Goal: Find specific page/section: Find specific page/section

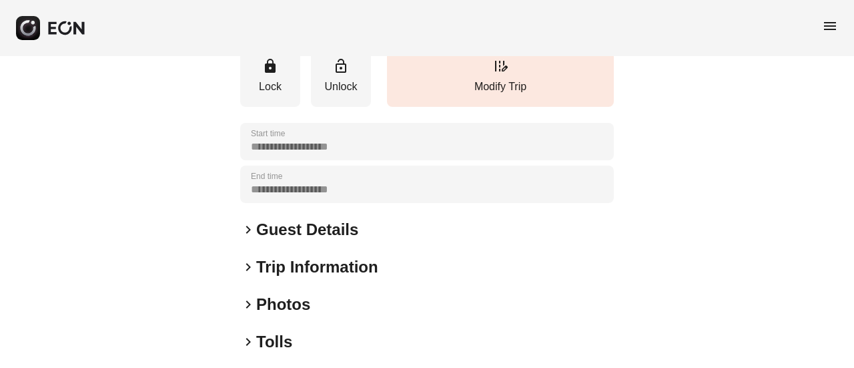
scroll to position [200, 0]
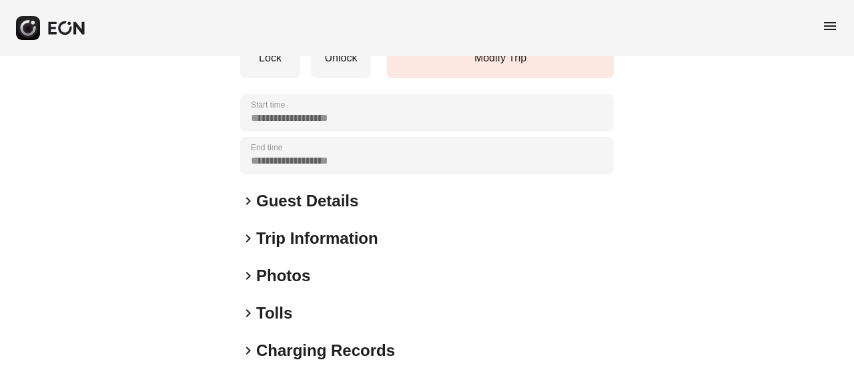
click at [297, 274] on h2 "Photos" at bounding box center [283, 275] width 54 height 21
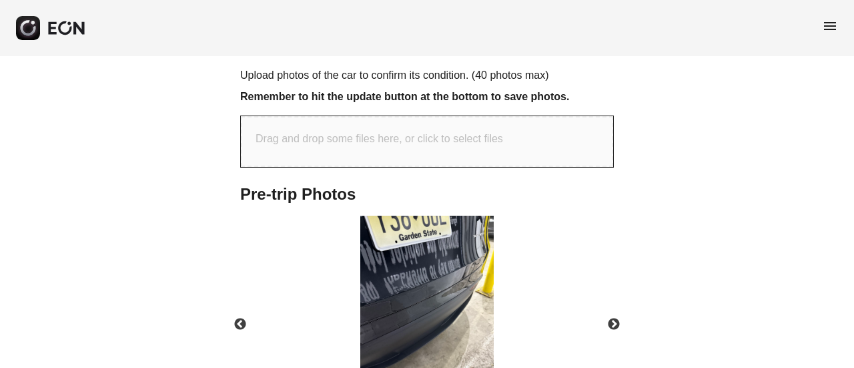
scroll to position [601, 0]
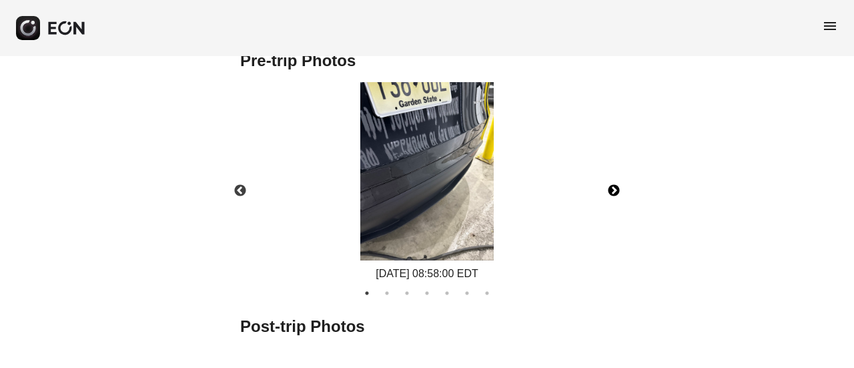
click at [614, 196] on button "Next" at bounding box center [614, 191] width 47 height 47
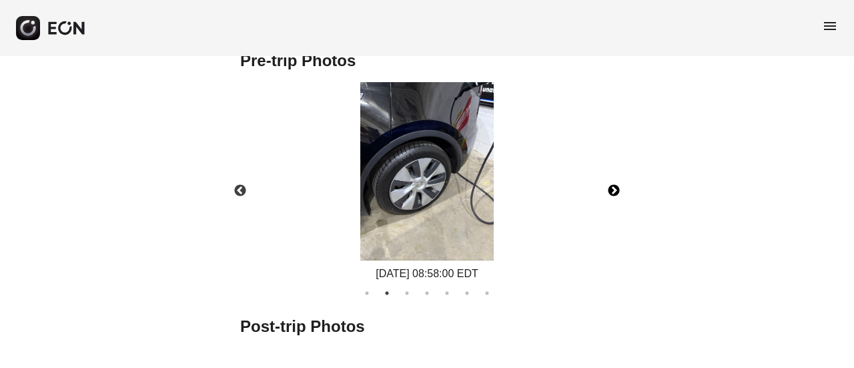
click at [614, 196] on button "Next" at bounding box center [614, 191] width 47 height 47
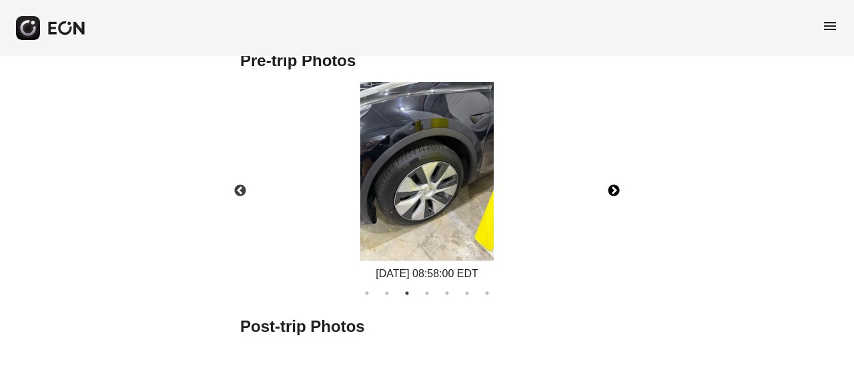
click at [614, 196] on button "Next" at bounding box center [614, 191] width 47 height 47
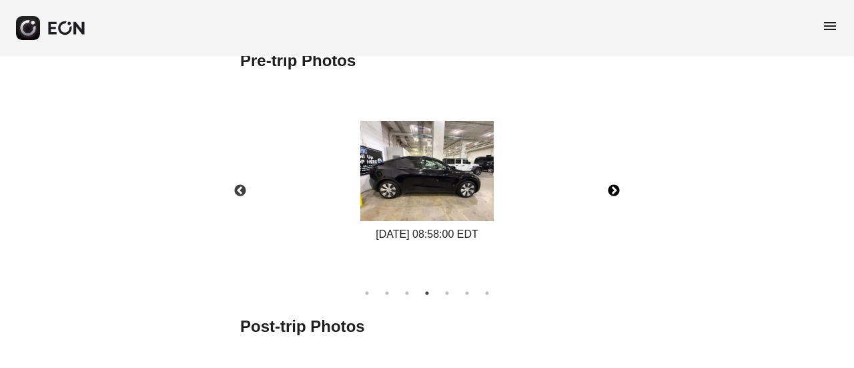
click at [614, 196] on button "Next" at bounding box center [614, 191] width 47 height 47
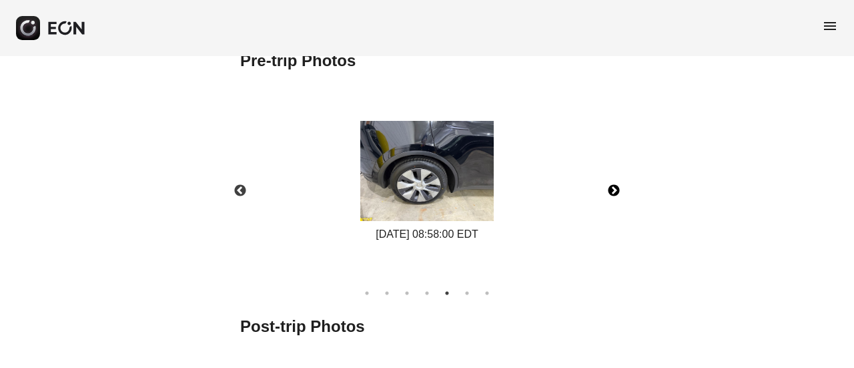
click at [614, 196] on button "Next" at bounding box center [614, 191] width 47 height 47
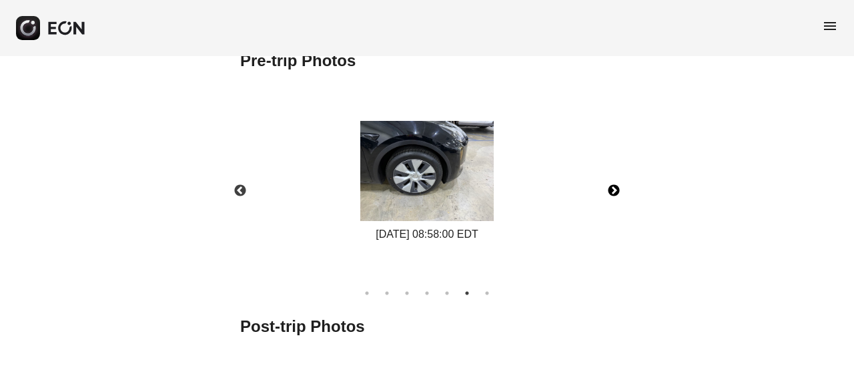
click at [614, 196] on button "Next" at bounding box center [614, 191] width 47 height 47
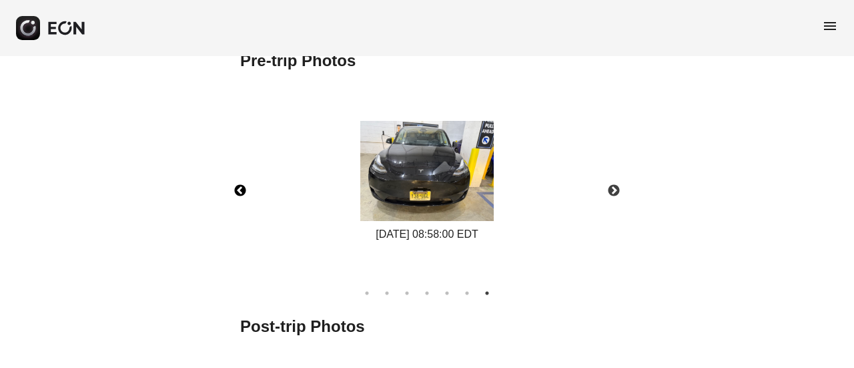
click at [247, 189] on button "Previous" at bounding box center [240, 191] width 47 height 47
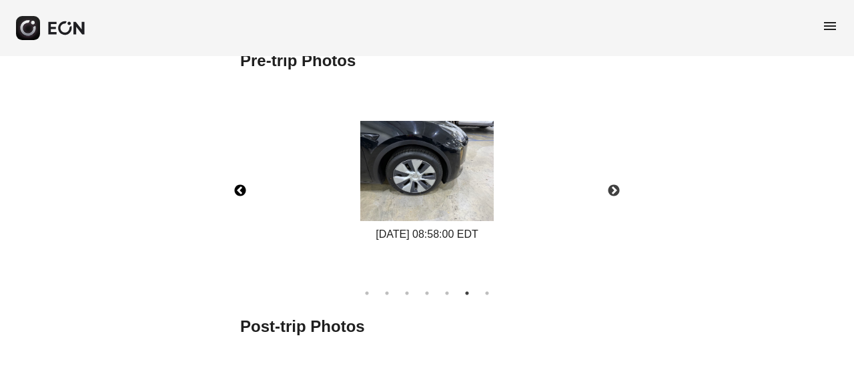
click at [247, 189] on button "Previous" at bounding box center [240, 191] width 47 height 47
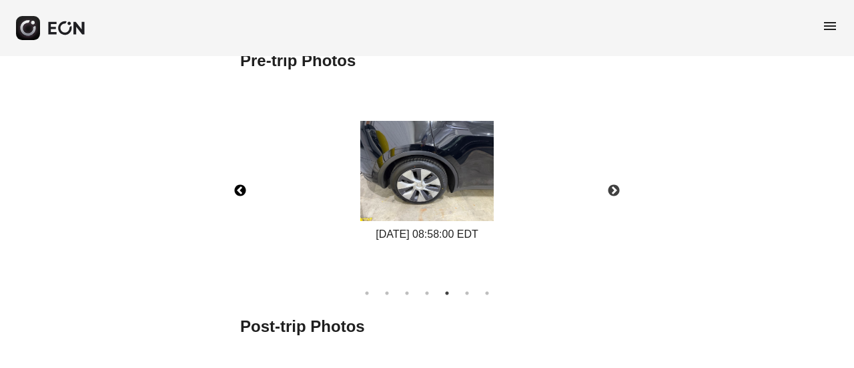
click at [247, 189] on button "Previous" at bounding box center [240, 191] width 47 height 47
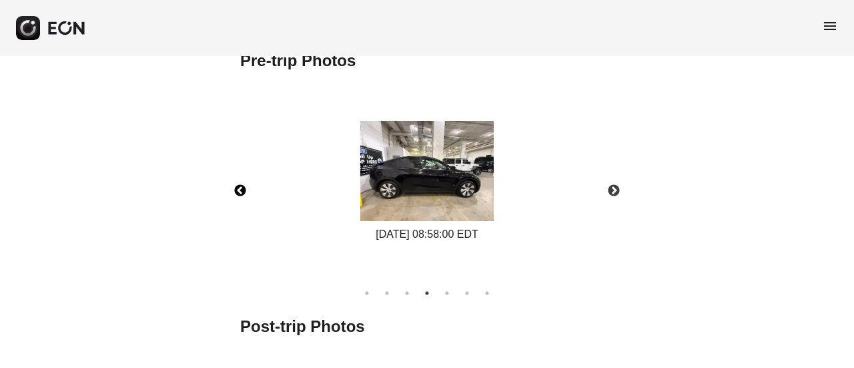
click at [243, 184] on button "Previous" at bounding box center [240, 191] width 47 height 47
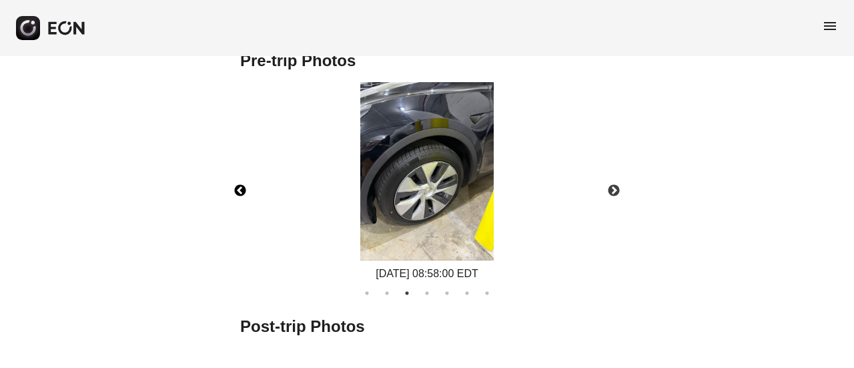
click at [243, 184] on button "Previous" at bounding box center [240, 191] width 47 height 47
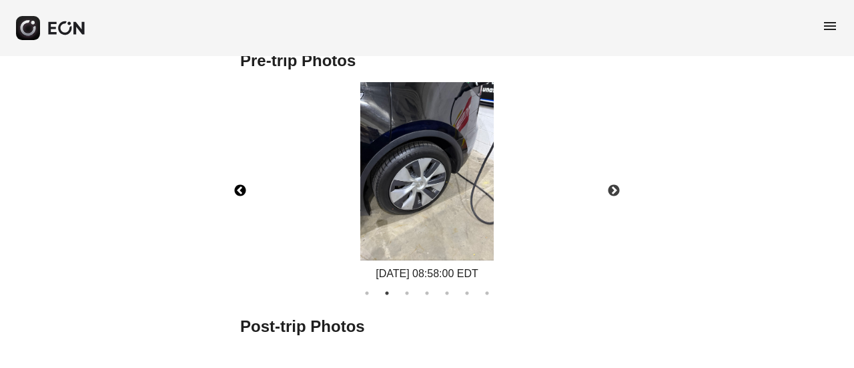
click at [243, 184] on button "Previous" at bounding box center [240, 191] width 47 height 47
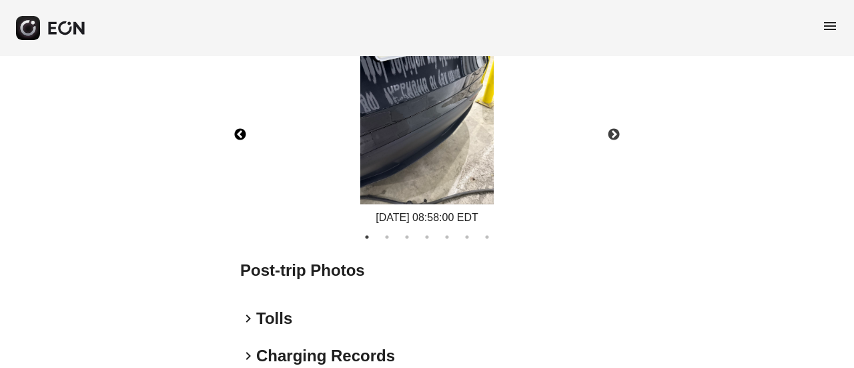
scroll to position [625, 0]
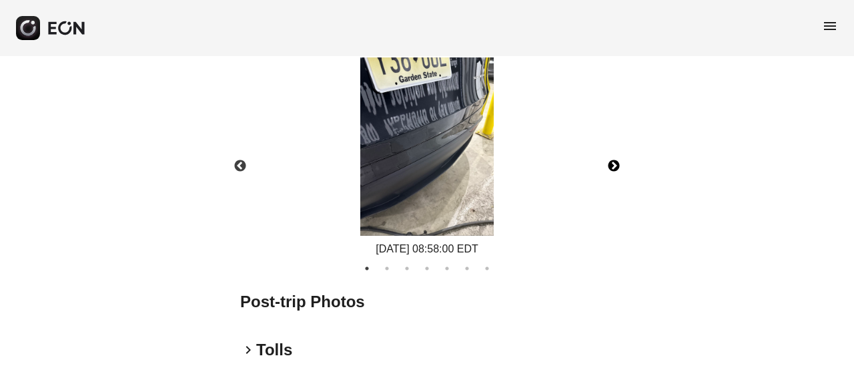
click at [615, 165] on button "Next" at bounding box center [614, 166] width 47 height 47
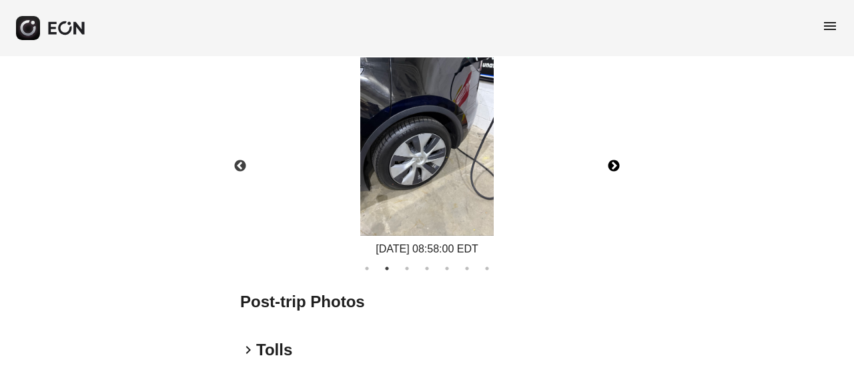
click at [607, 173] on button "Next" at bounding box center [614, 166] width 47 height 47
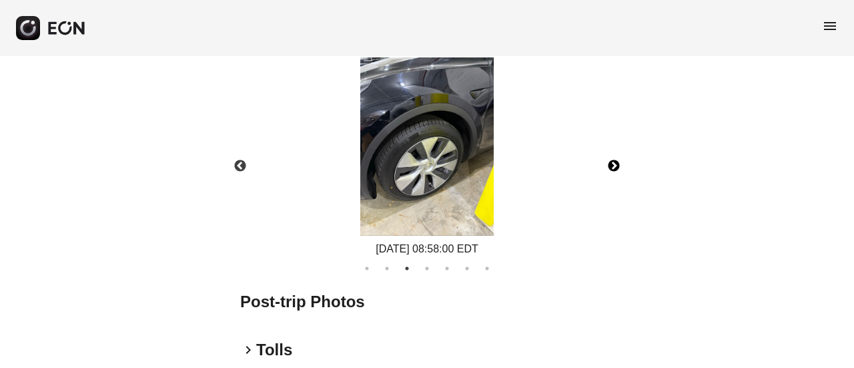
click at [618, 165] on button "Next" at bounding box center [614, 166] width 47 height 47
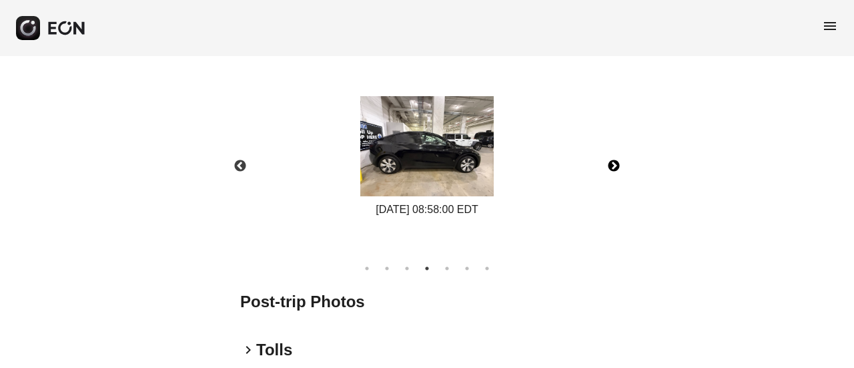
click at [610, 157] on button "Next" at bounding box center [614, 166] width 47 height 47
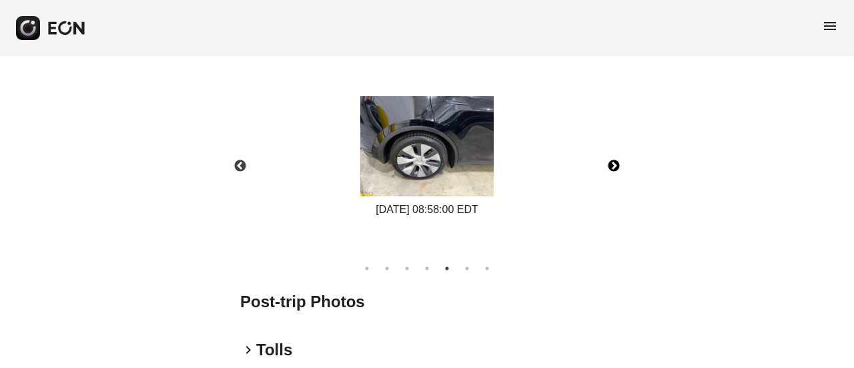
click at [620, 164] on button "Next" at bounding box center [614, 166] width 47 height 47
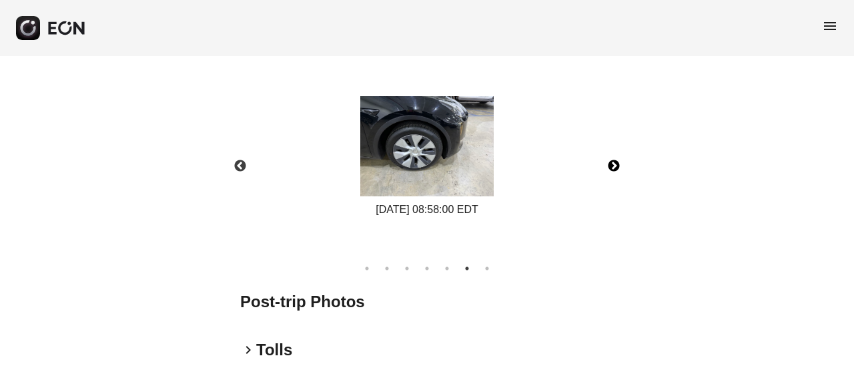
click at [617, 164] on button "Next" at bounding box center [614, 166] width 47 height 47
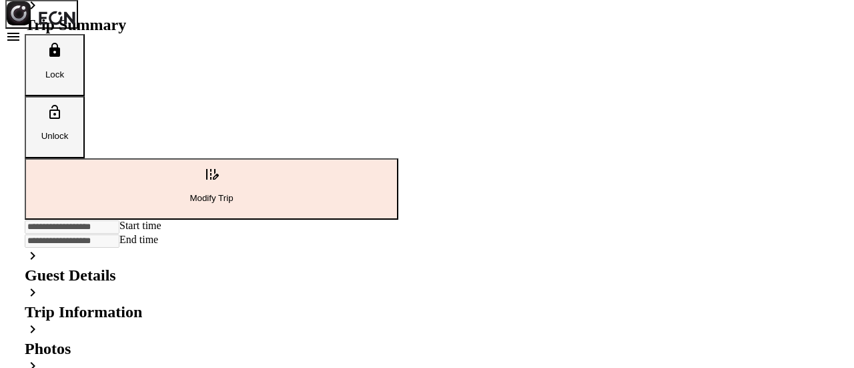
scroll to position [298, 0]
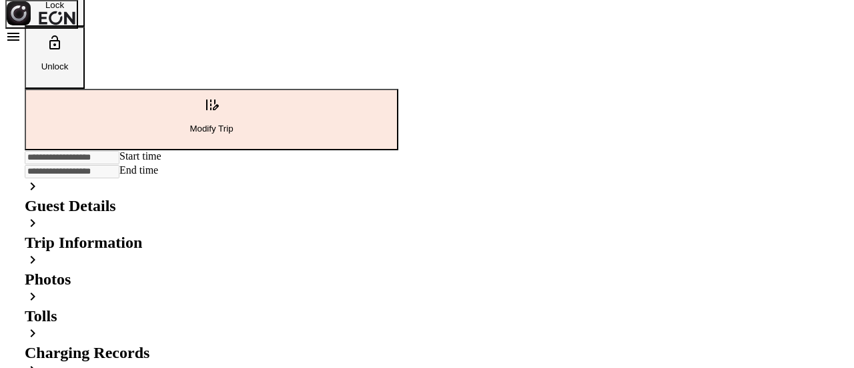
click at [282, 197] on h2 "Guest Details" at bounding box center [212, 206] width 374 height 18
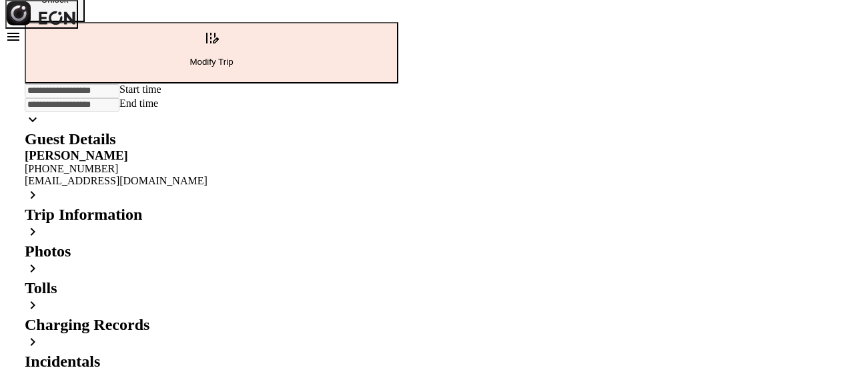
scroll to position [372, 0]
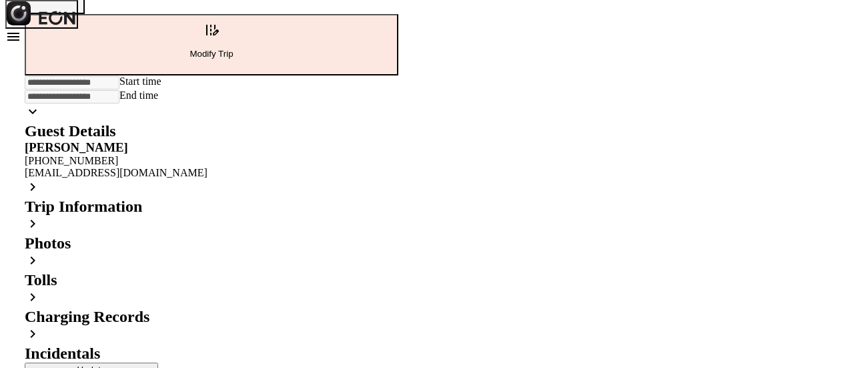
click at [273, 192] on div "**********" at bounding box center [212, 38] width 374 height 677
click at [274, 234] on h2 "Photos" at bounding box center [212, 243] width 374 height 18
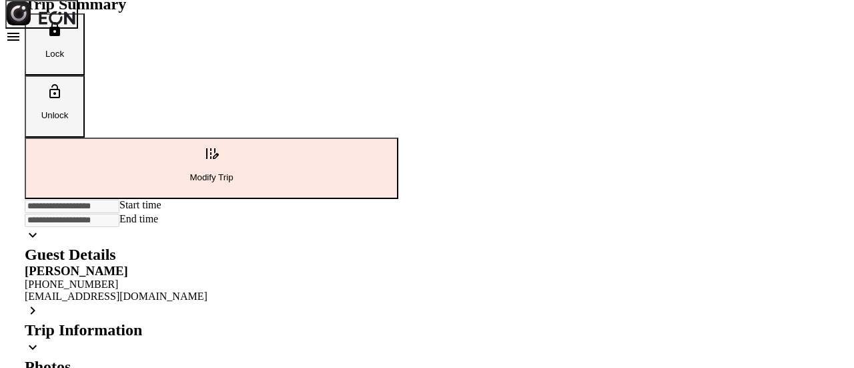
scroll to position [400, 0]
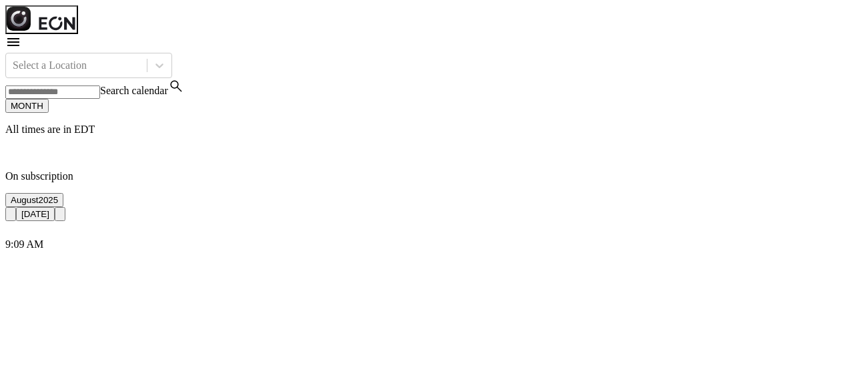
scroll to position [0, 697]
